Goal: Task Accomplishment & Management: Manage account settings

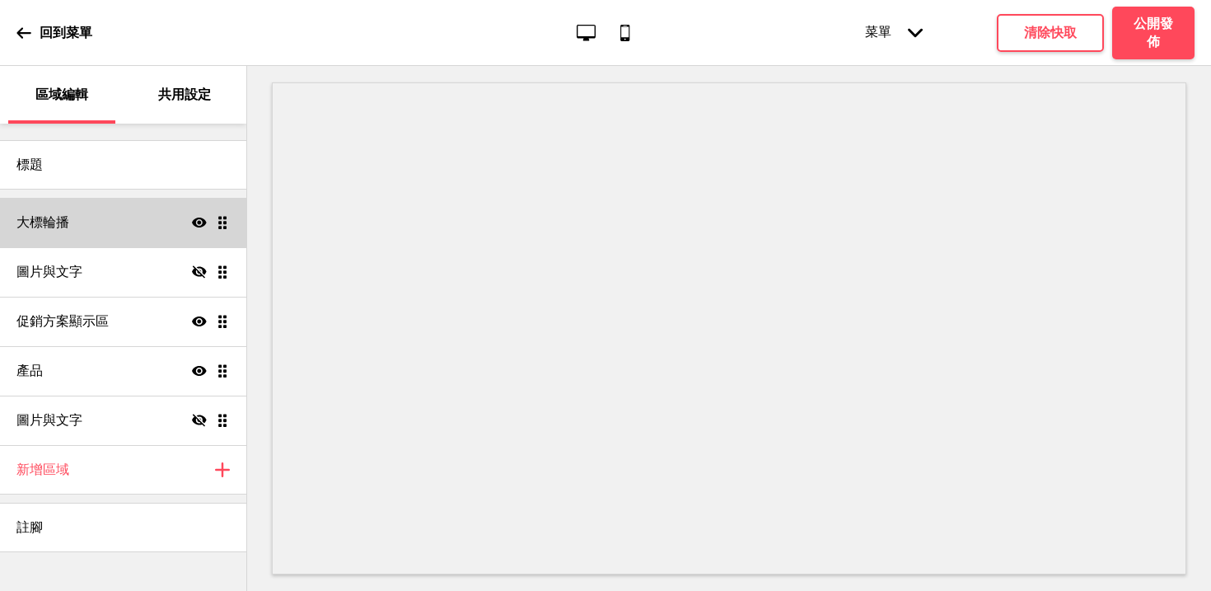
click at [100, 227] on div "大標輪播 顯示 拖曳" at bounding box center [123, 222] width 246 height 49
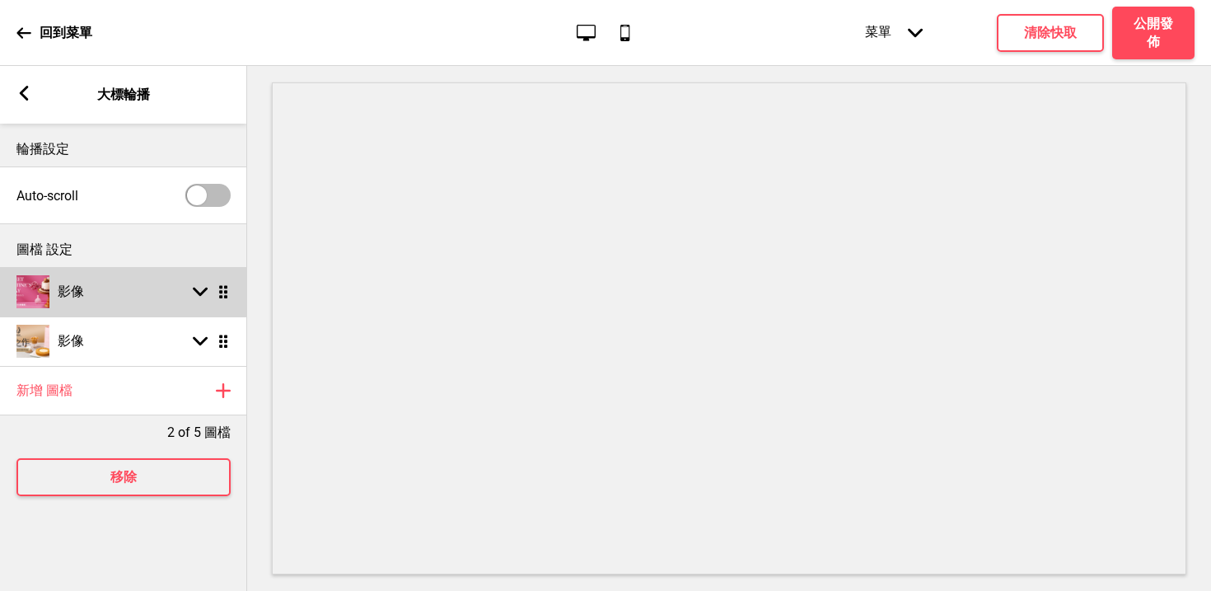
click at [121, 298] on div "影像 箭頭down 拖曳" at bounding box center [123, 291] width 247 height 49
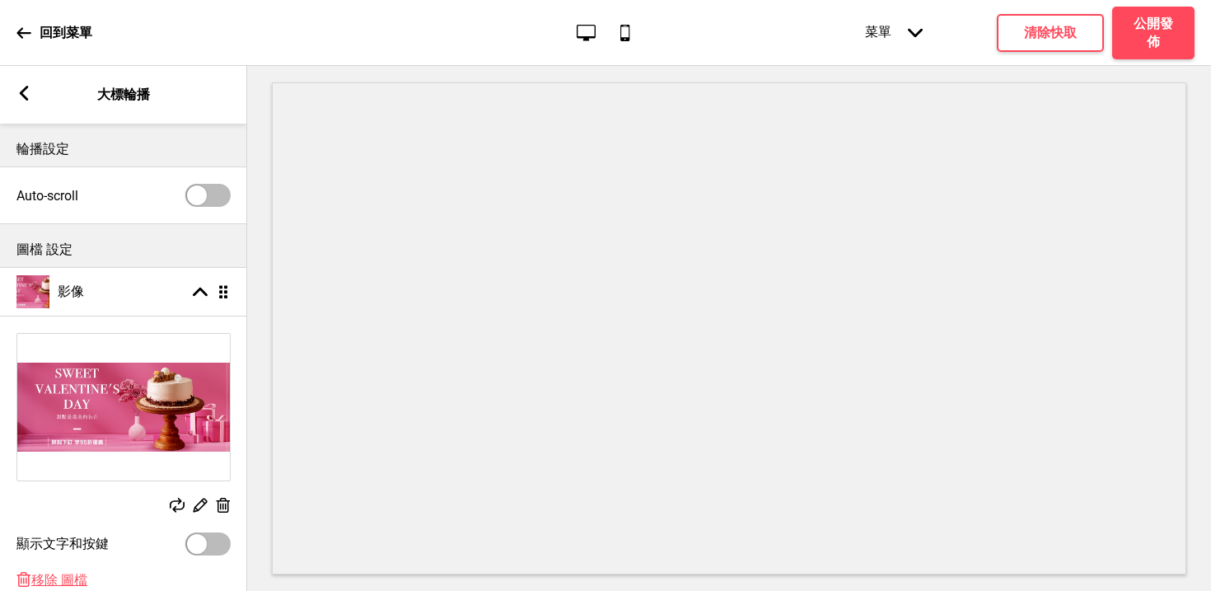
scroll to position [206, 0]
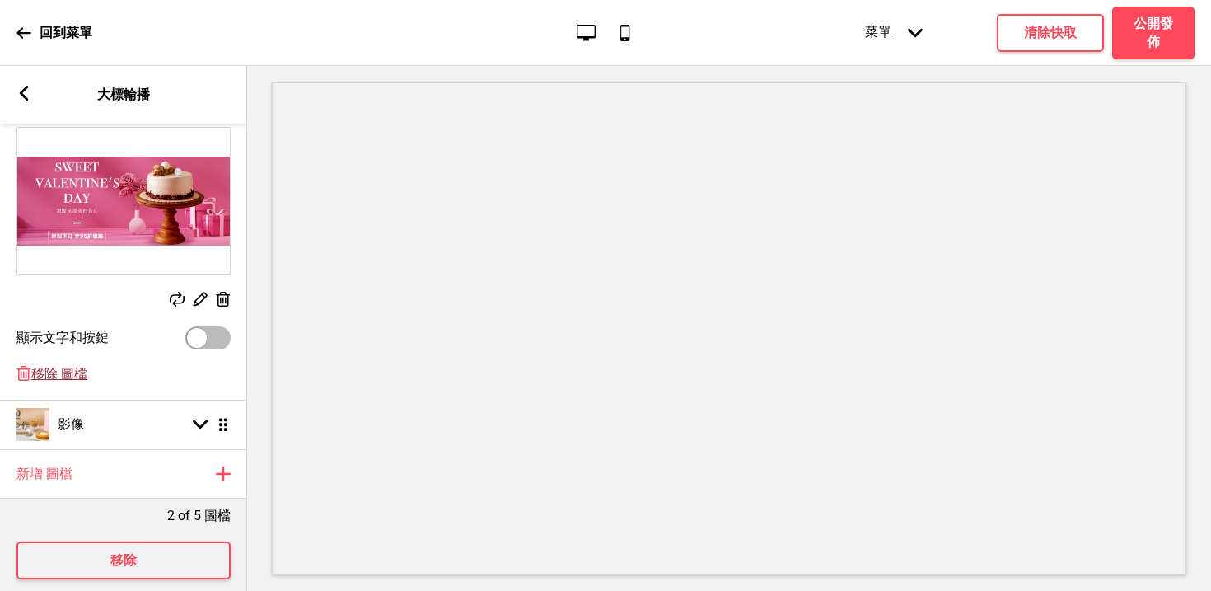
click at [53, 372] on span "移除 圖檔" at bounding box center [59, 374] width 56 height 17
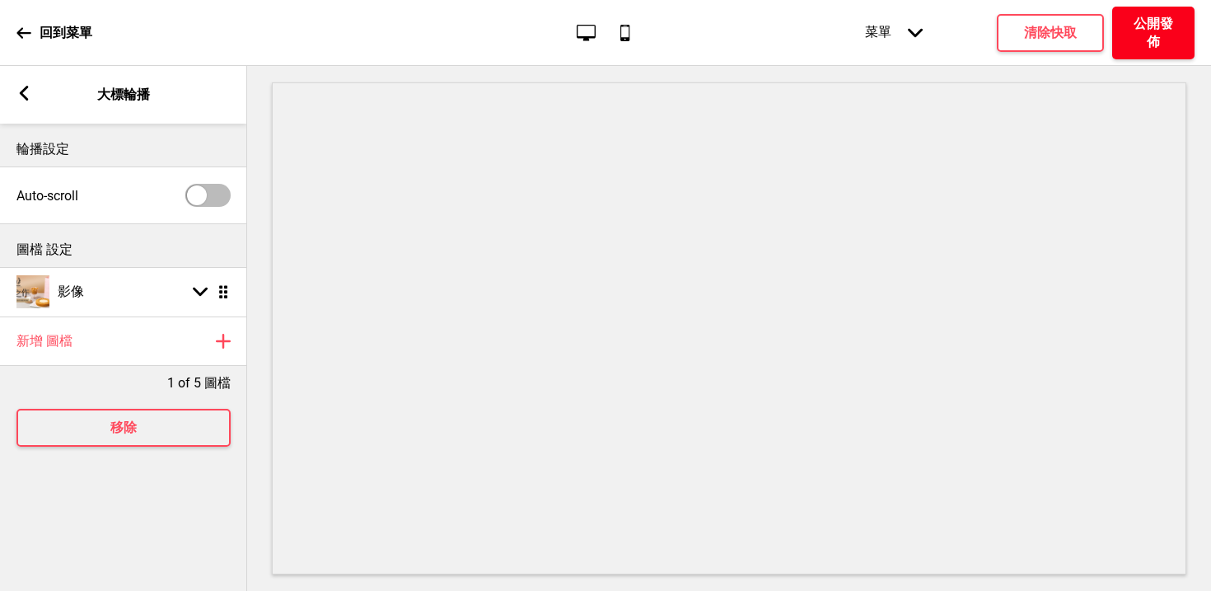
click at [1173, 17] on h4 "公開發佈" at bounding box center [1152, 33] width 49 height 36
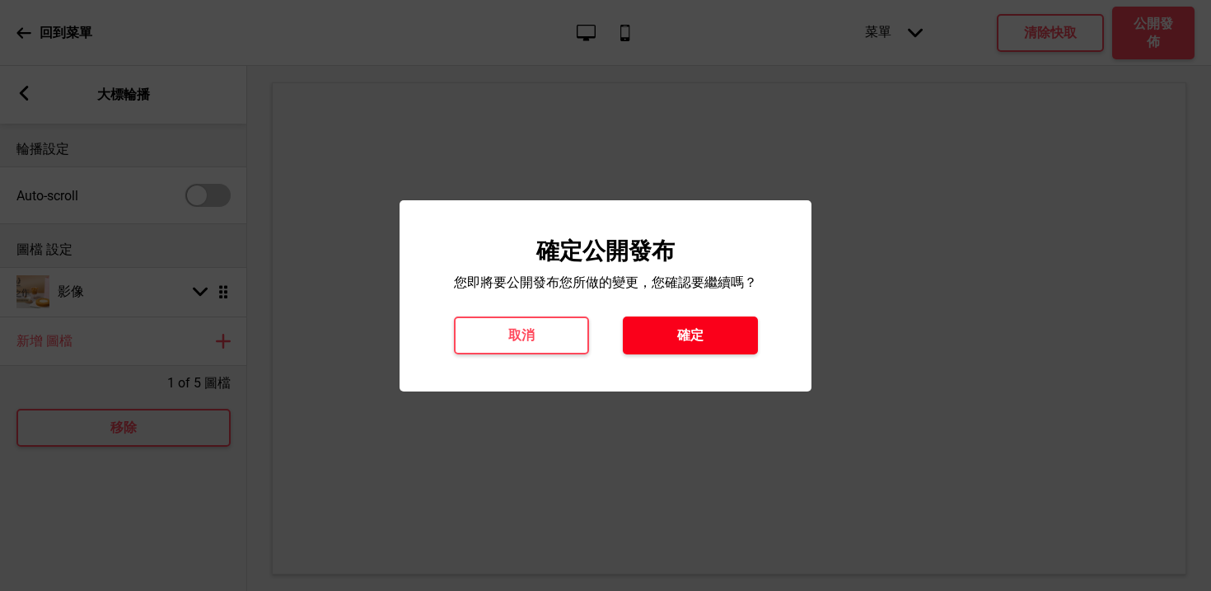
click at [668, 338] on button "確定" at bounding box center [690, 335] width 135 height 38
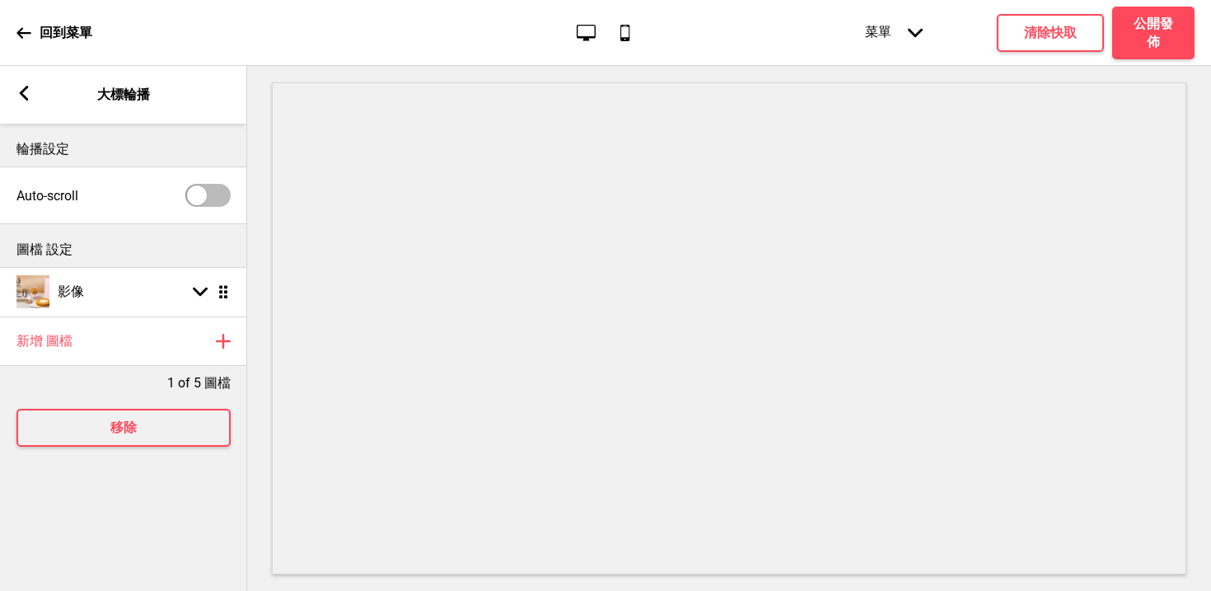
click at [27, 33] on icon at bounding box center [23, 33] width 15 height 15
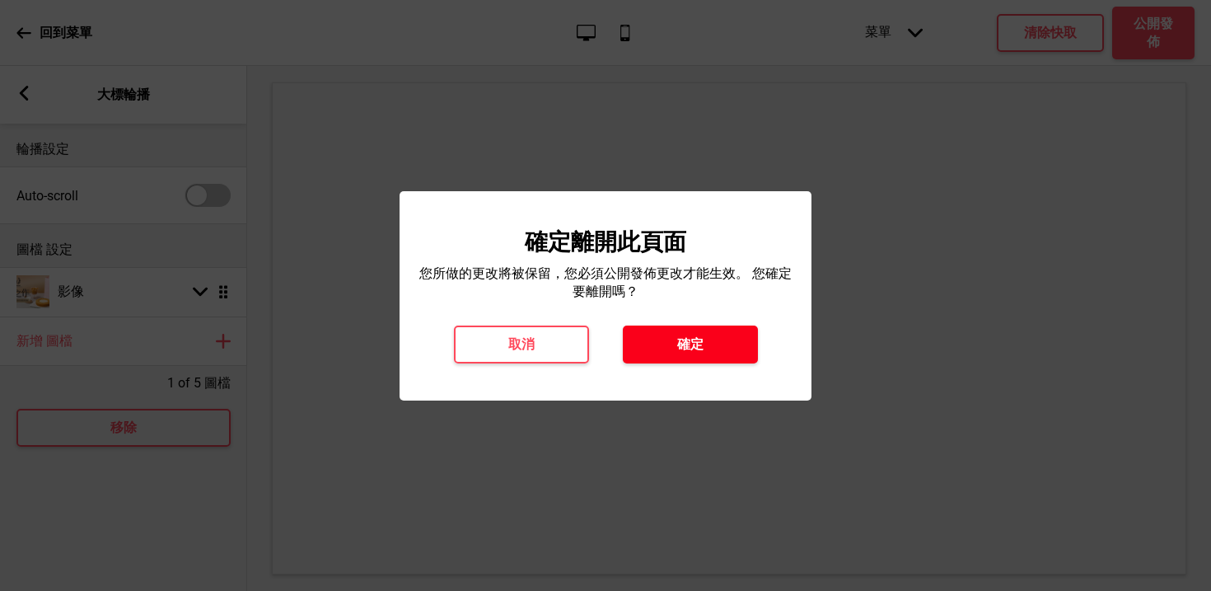
click at [677, 337] on h4 "確定" at bounding box center [690, 344] width 26 height 18
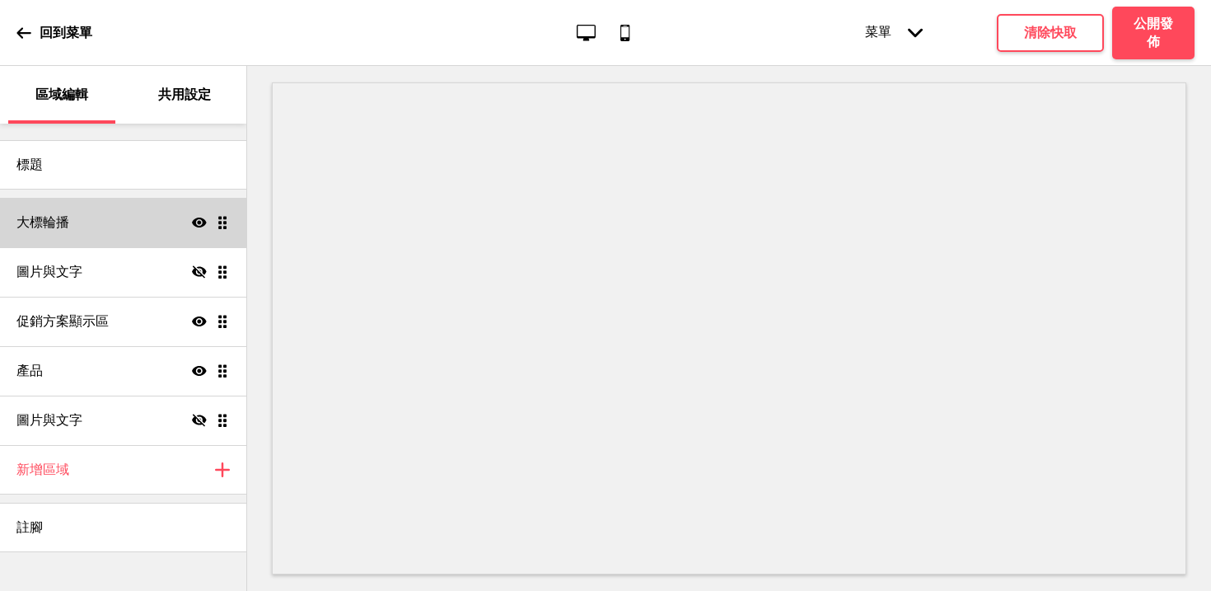
click at [128, 224] on div "大標輪播 顯示 拖曳" at bounding box center [123, 222] width 246 height 49
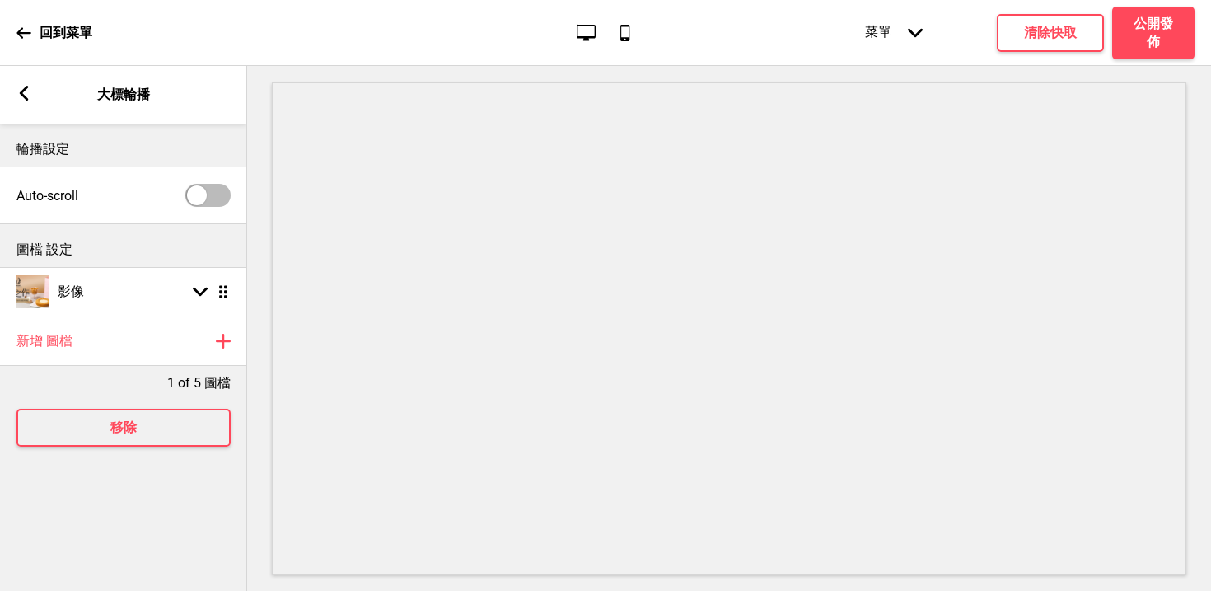
click at [21, 35] on icon at bounding box center [23, 32] width 14 height 11
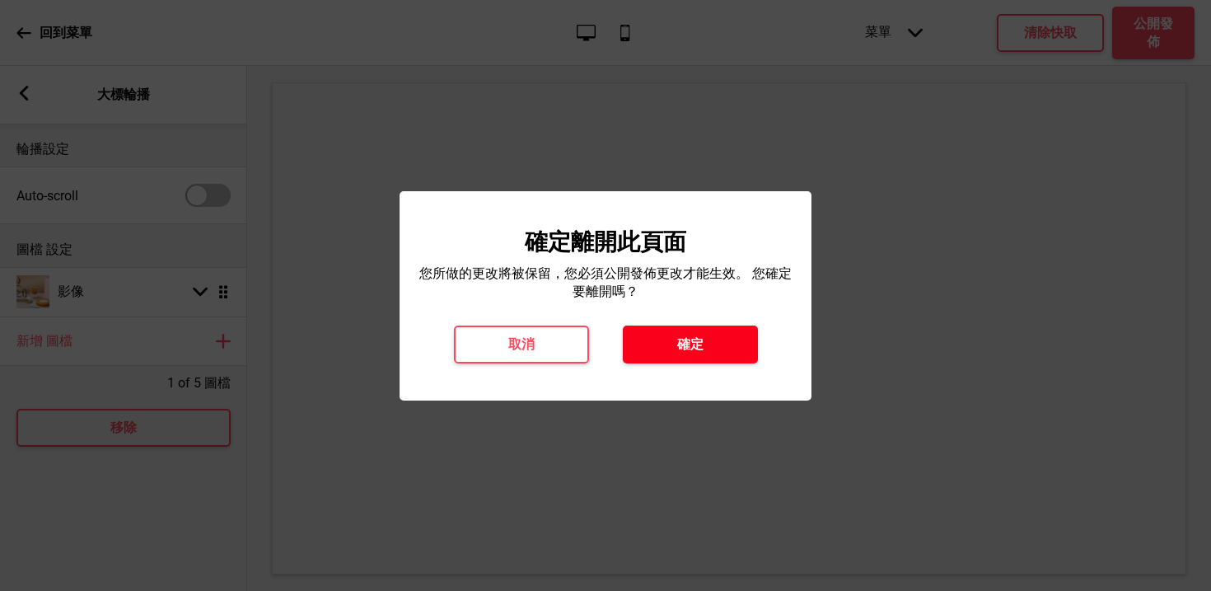
click at [650, 332] on button "確定" at bounding box center [690, 344] width 135 height 38
